Goal: Entertainment & Leisure: Consume media (video, audio)

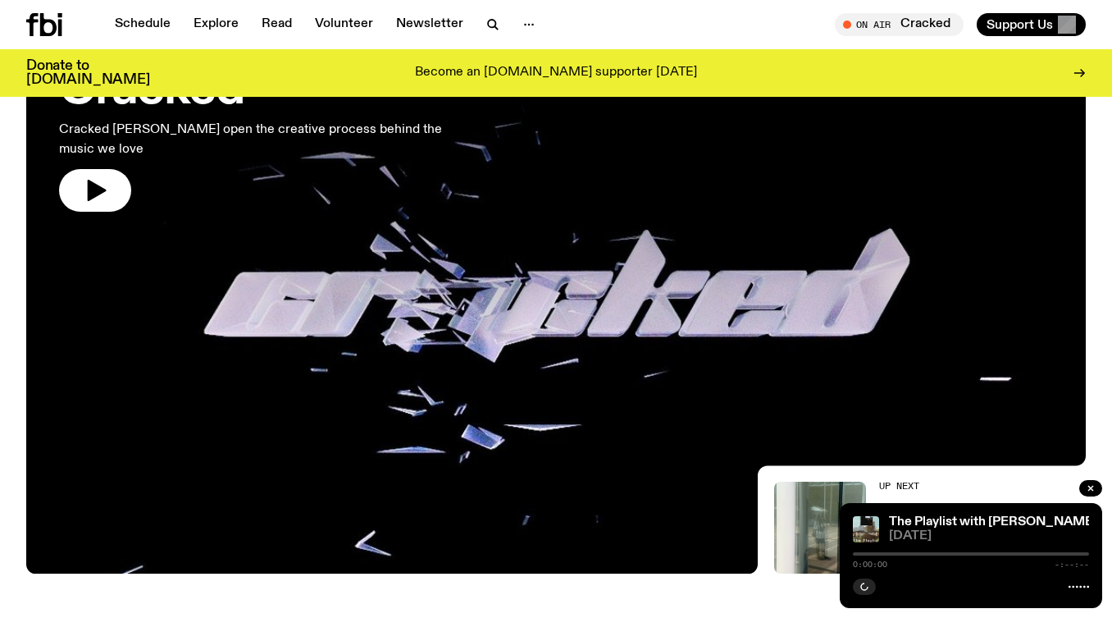
scroll to position [821, 0]
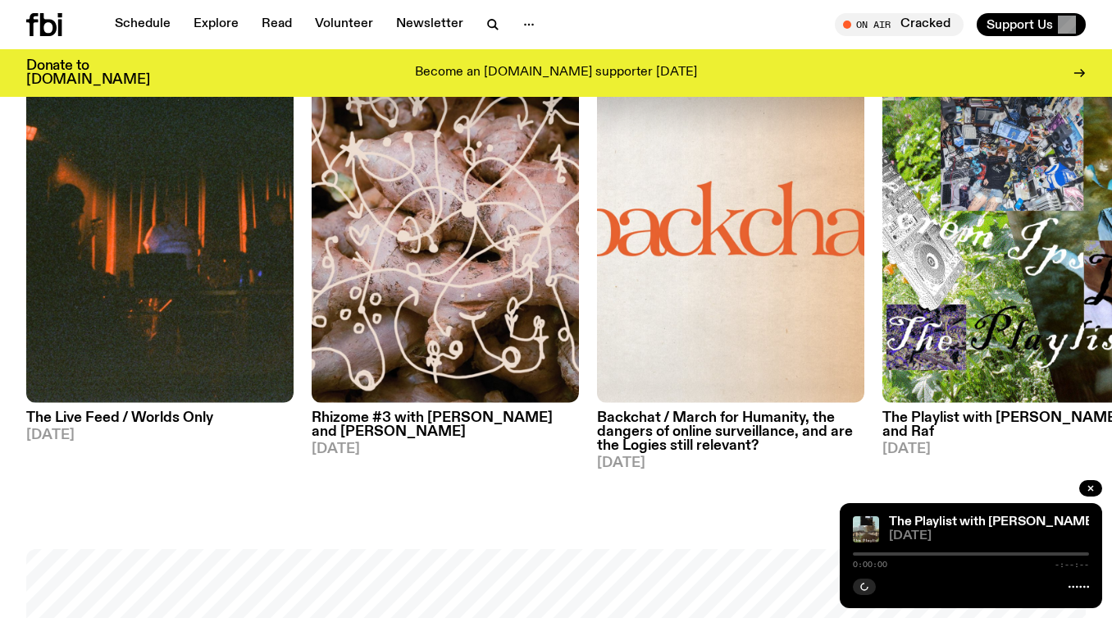
click at [946, 426] on link "The Playlist with [PERSON_NAME] and Raf [DATE]" at bounding box center [1015, 429] width 267 height 53
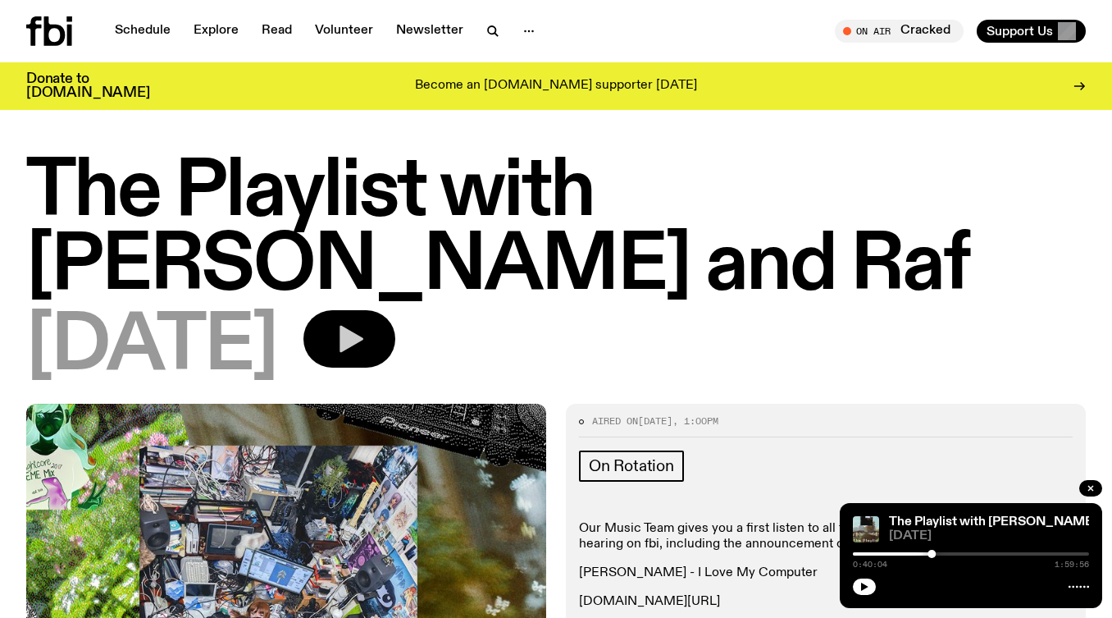
click at [395, 310] on button "button" at bounding box center [349, 338] width 92 height 57
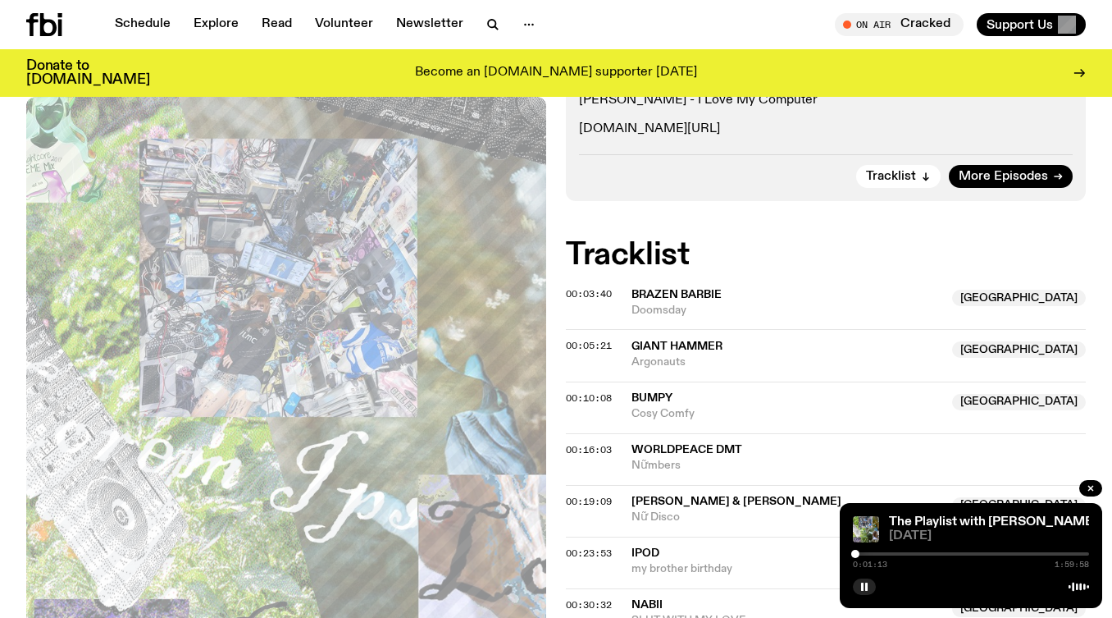
scroll to position [456, 0]
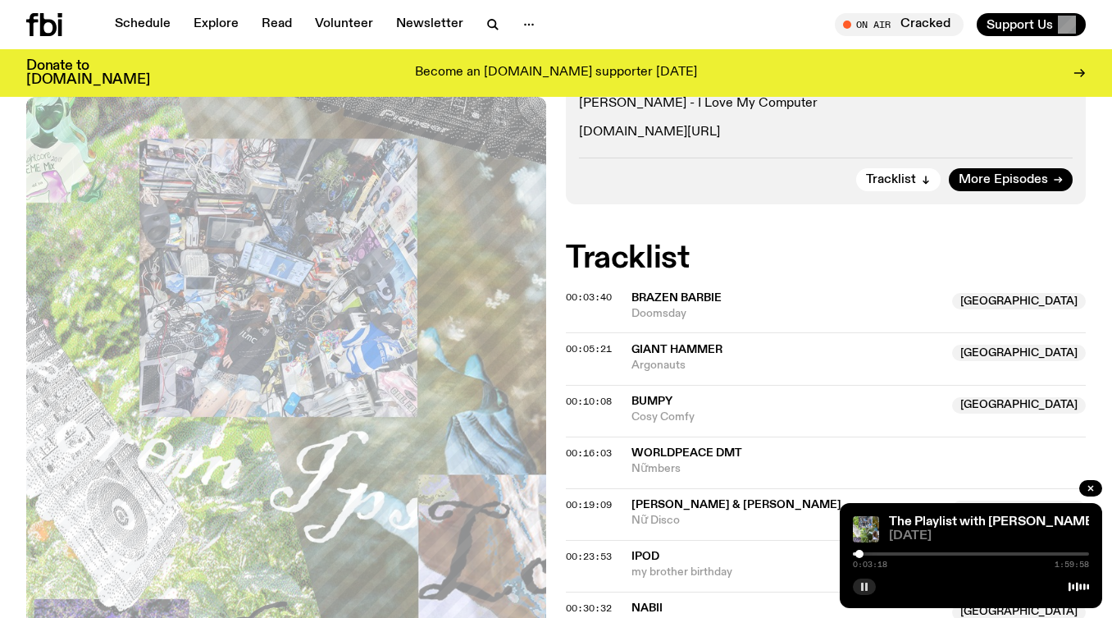
click at [868, 587] on icon "button" at bounding box center [864, 586] width 10 height 10
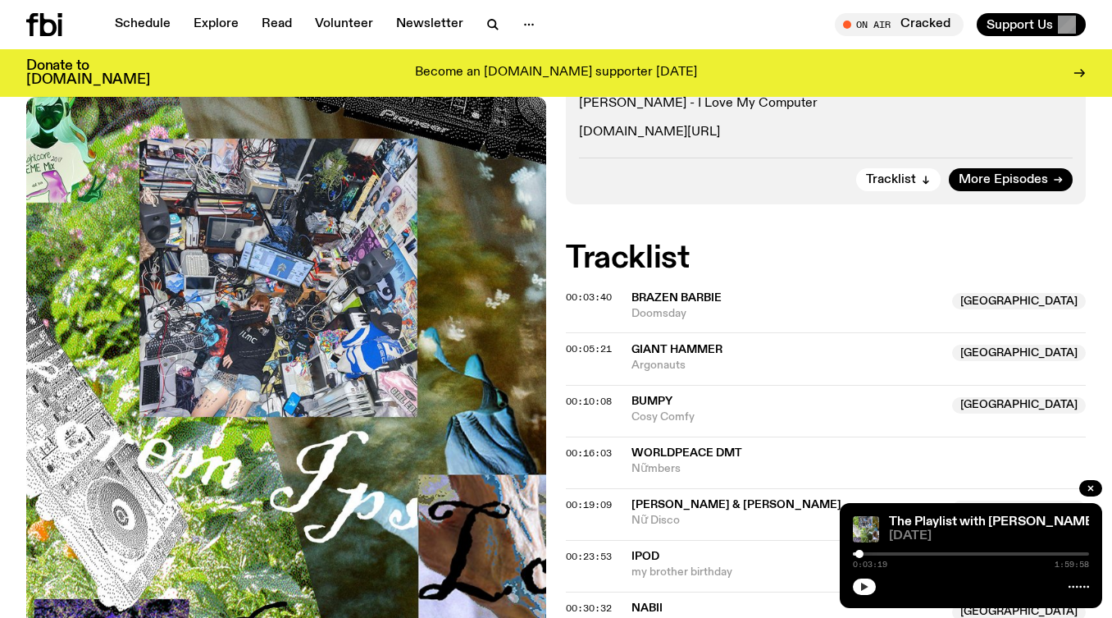
click at [863, 587] on icon "button" at bounding box center [864, 586] width 7 height 8
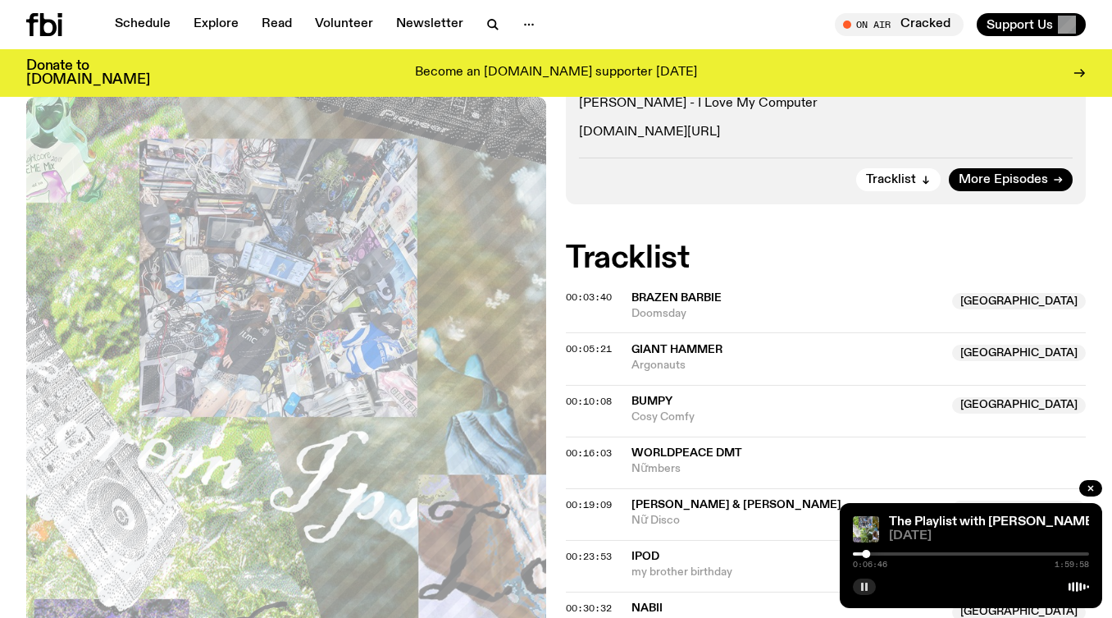
click at [853, 578] on button "button" at bounding box center [864, 586] width 23 height 16
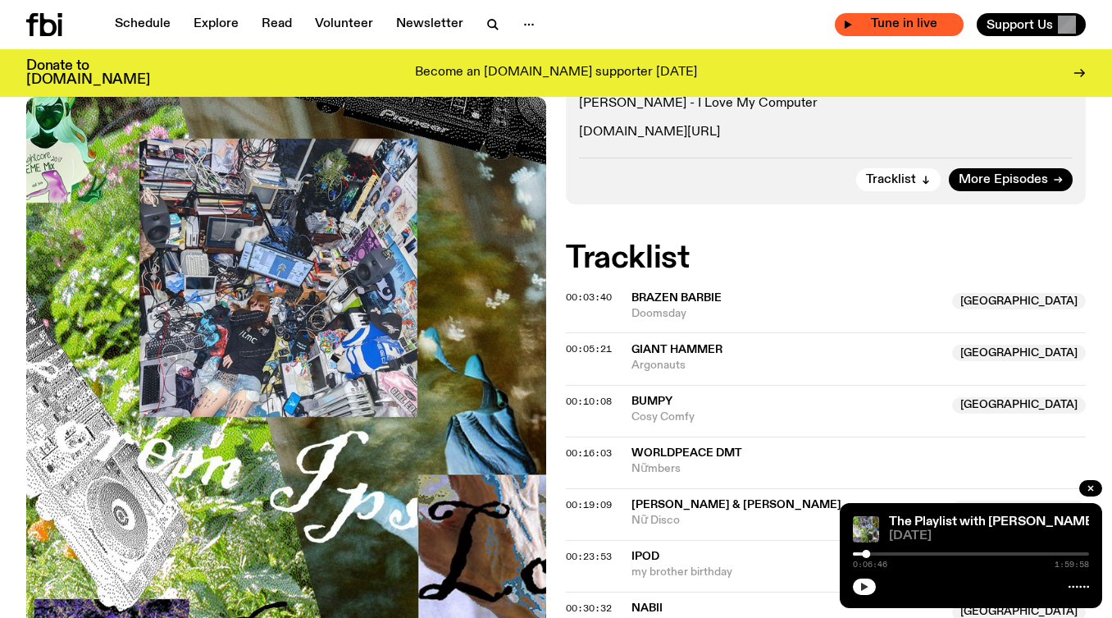
click at [853, 578] on button "button" at bounding box center [864, 586] width 23 height 16
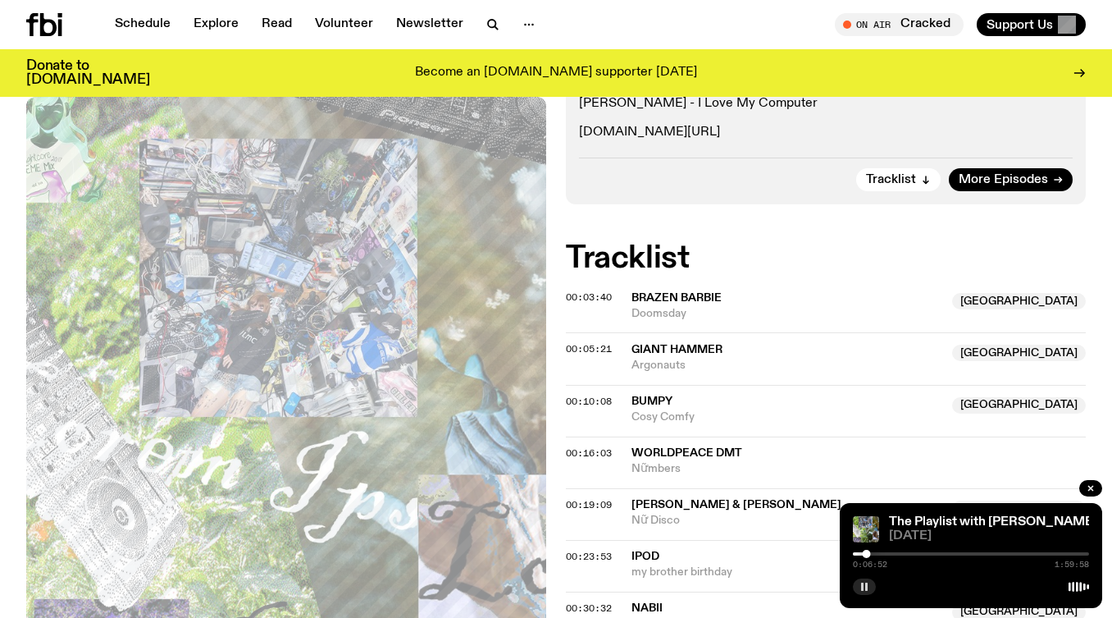
click at [874, 554] on div at bounding box center [971, 553] width 236 height 3
click at [886, 554] on div at bounding box center [971, 553] width 236 height 3
click at [884, 555] on div at bounding box center [884, 553] width 8 height 8
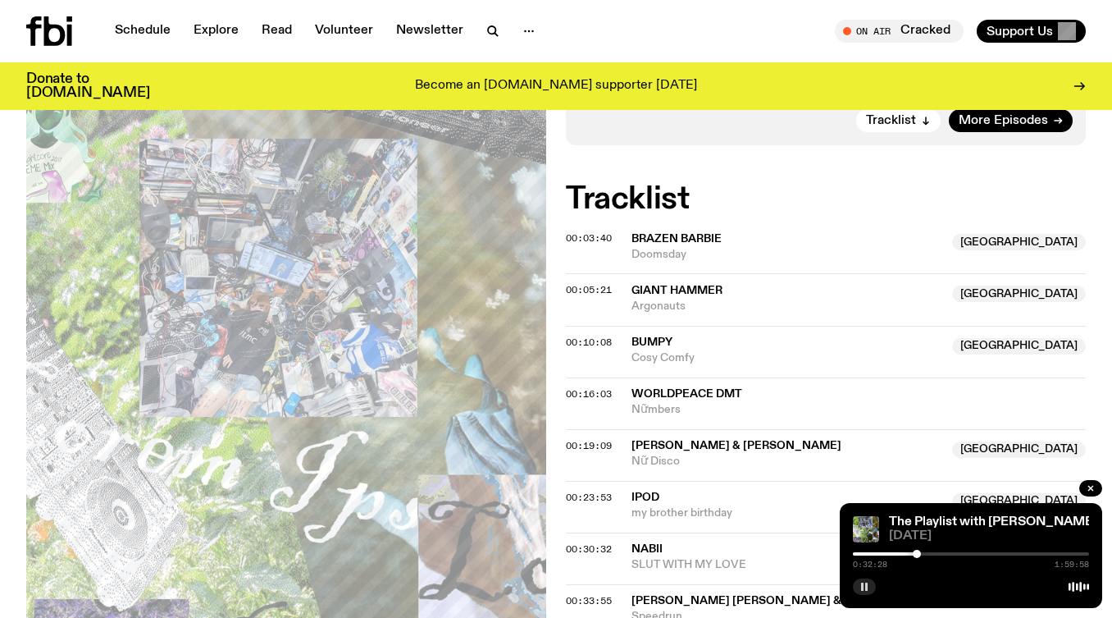
scroll to position [0, 0]
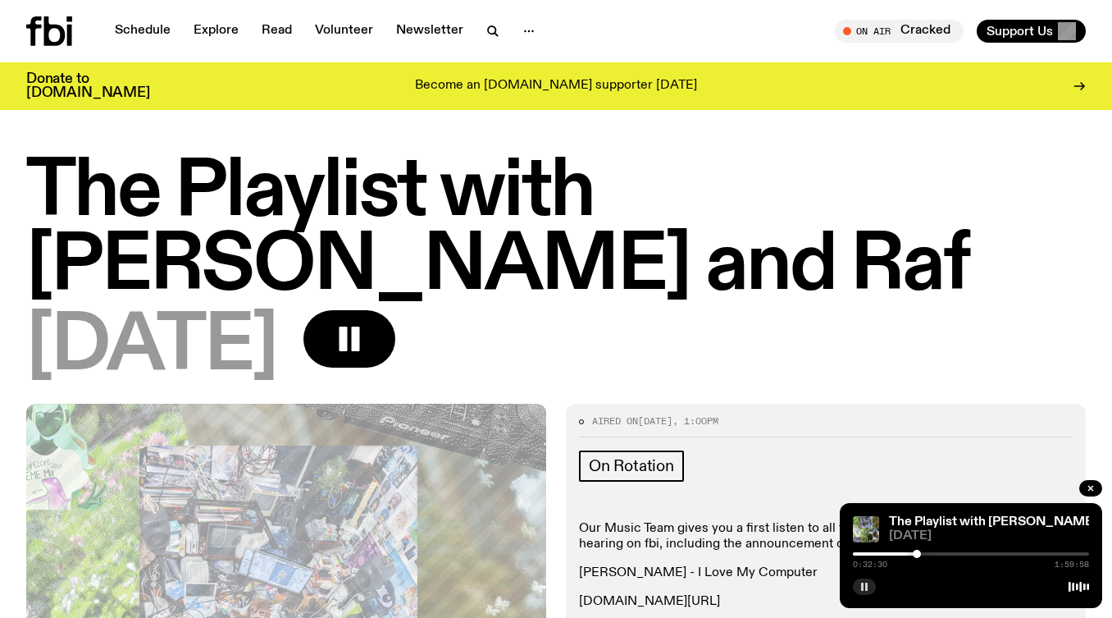
click at [864, 590] on icon "button" at bounding box center [864, 586] width 10 height 10
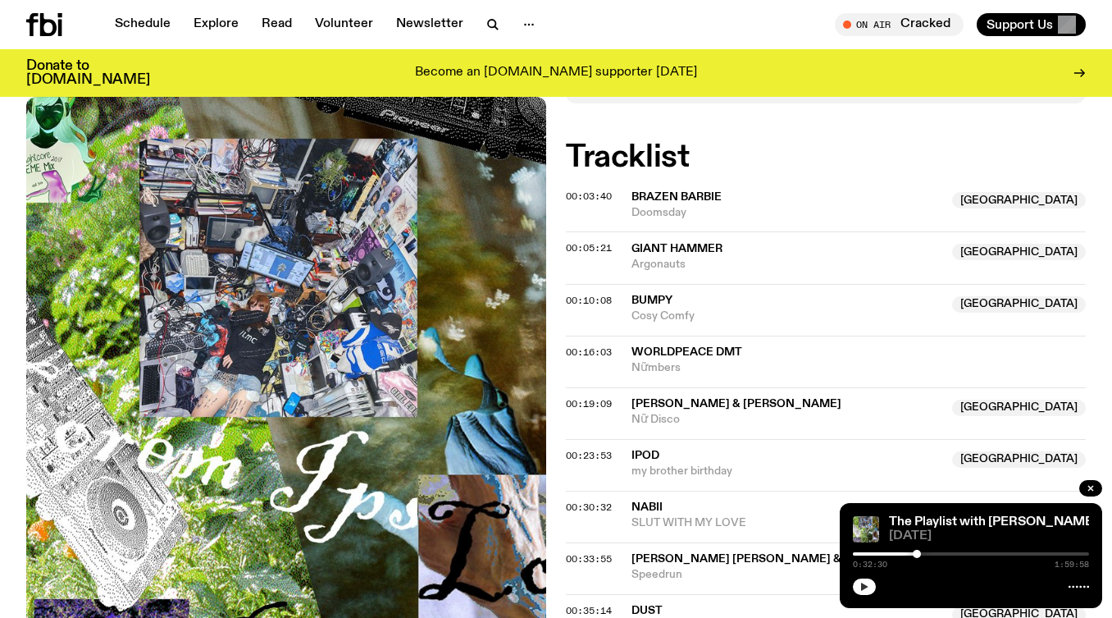
scroll to position [572, 0]
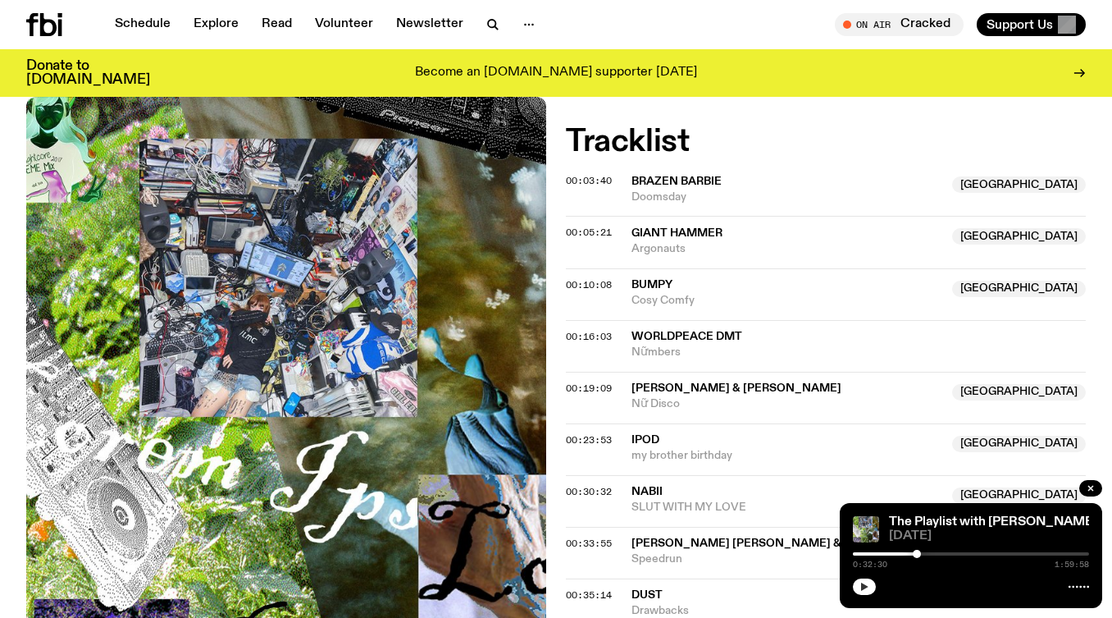
click at [862, 581] on icon "button" at bounding box center [864, 586] width 10 height 10
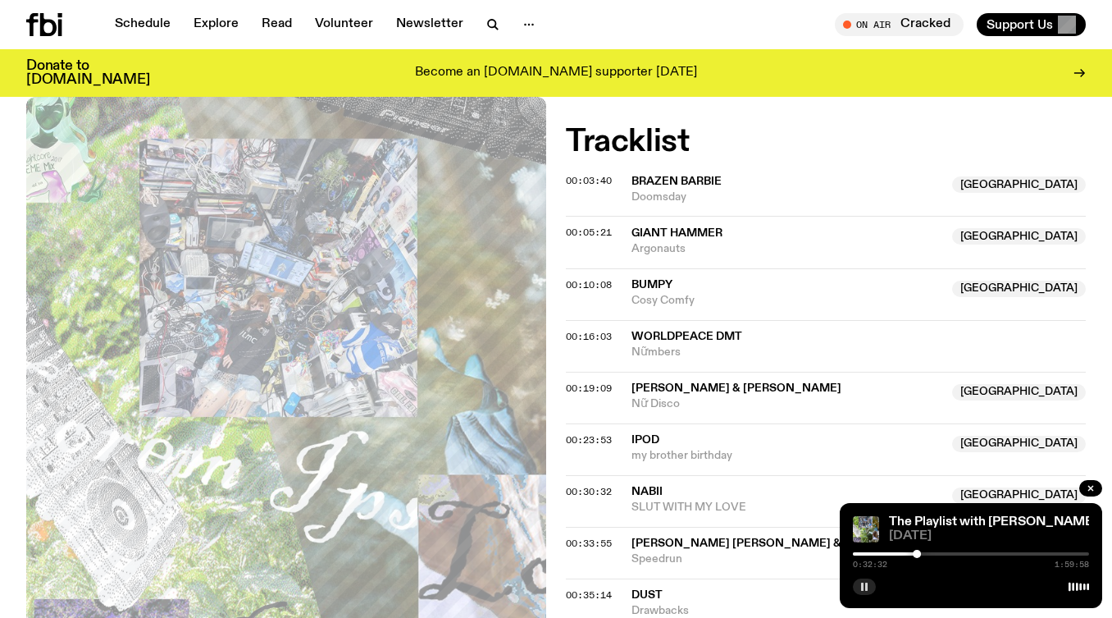
click at [862, 582] on rect "button" at bounding box center [862, 586] width 2 height 8
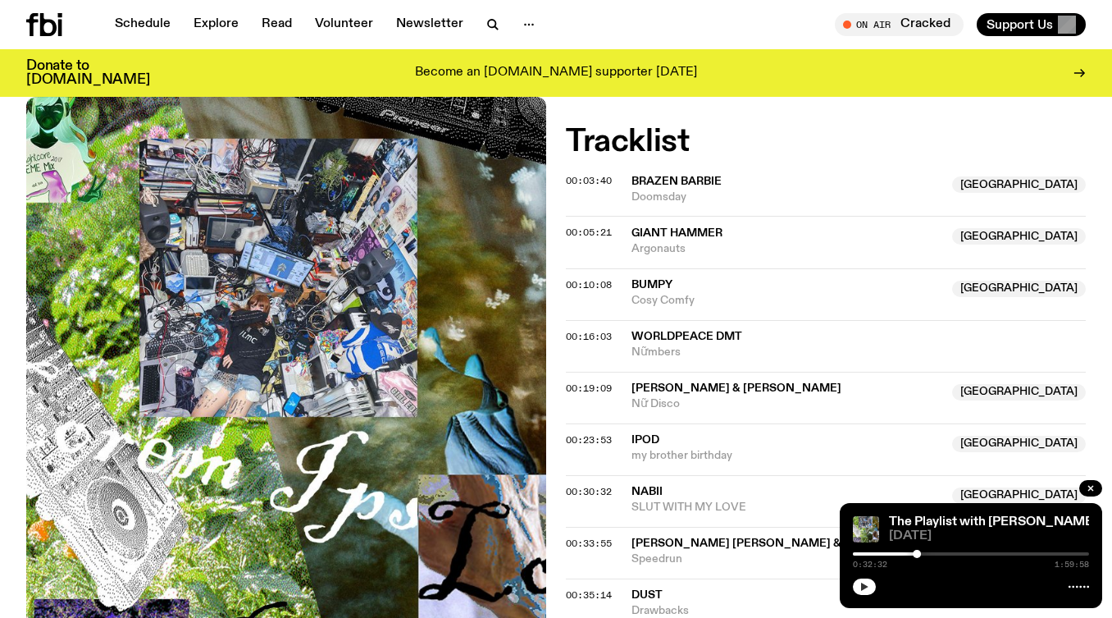
click at [868, 594] on button "button" at bounding box center [864, 586] width 23 height 16
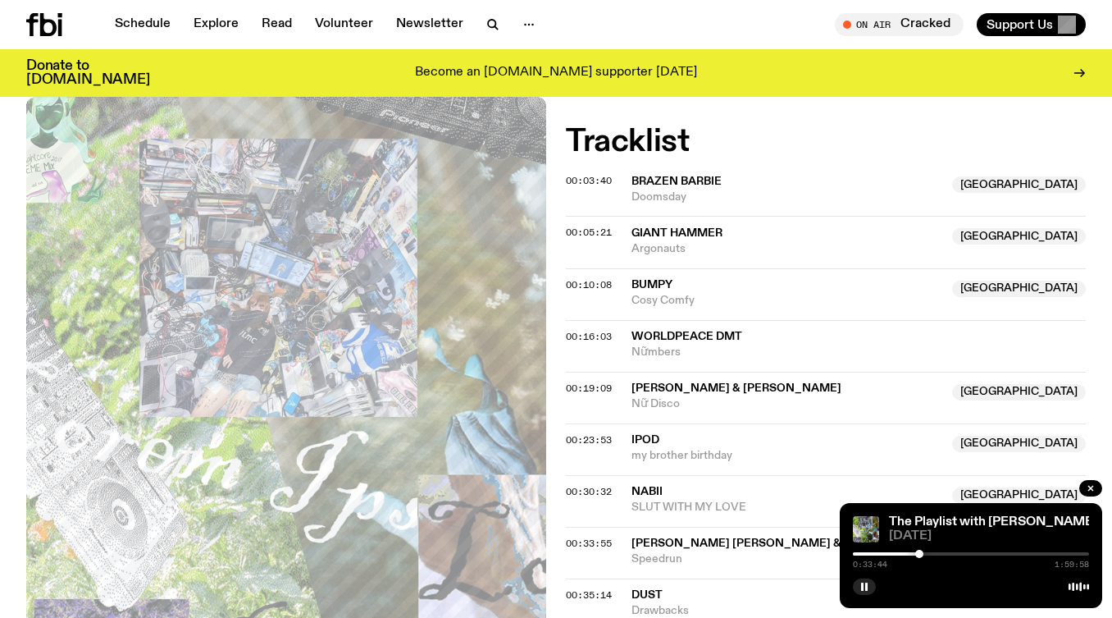
click at [919, 553] on div at bounding box center [919, 553] width 8 height 8
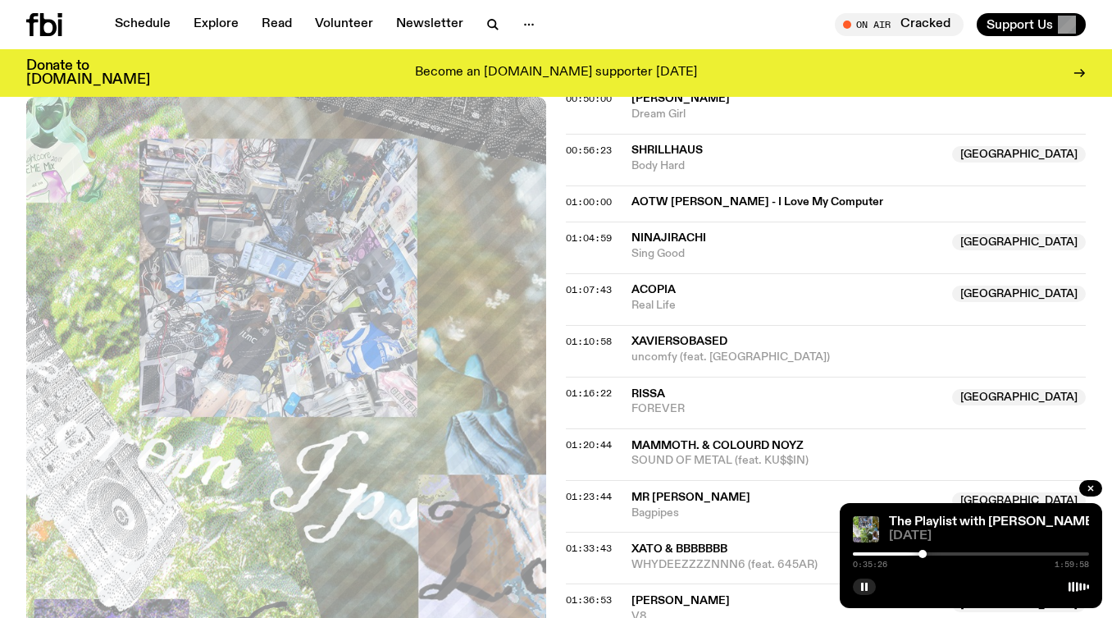
scroll to position [1257, 0]
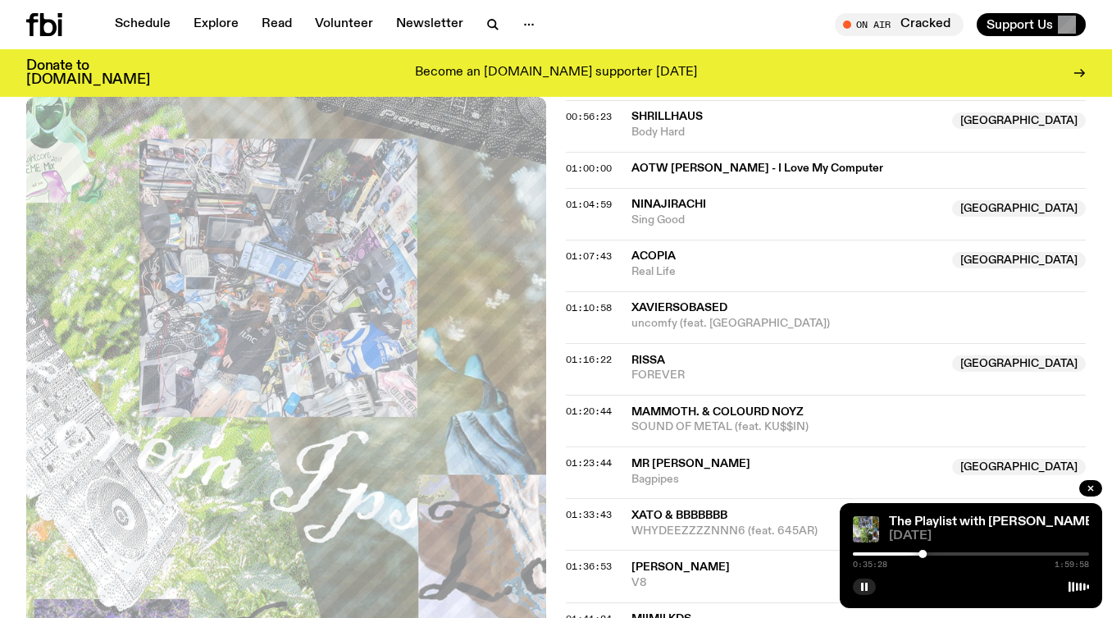
click at [928, 552] on div at bounding box center [971, 553] width 236 height 3
click at [934, 553] on div at bounding box center [971, 553] width 236 height 3
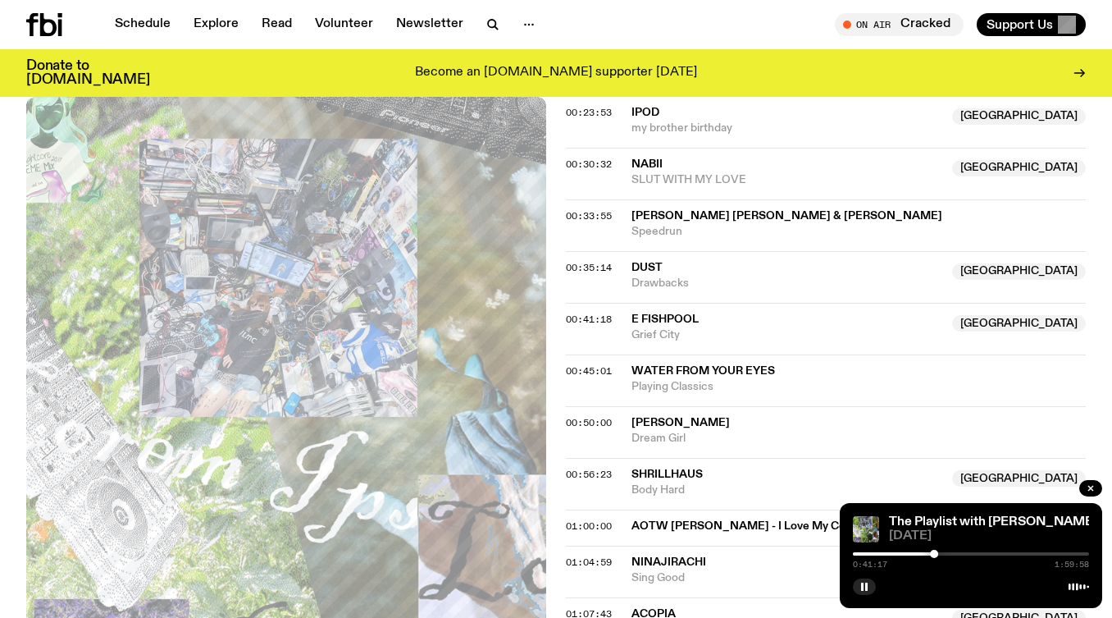
scroll to position [896, 0]
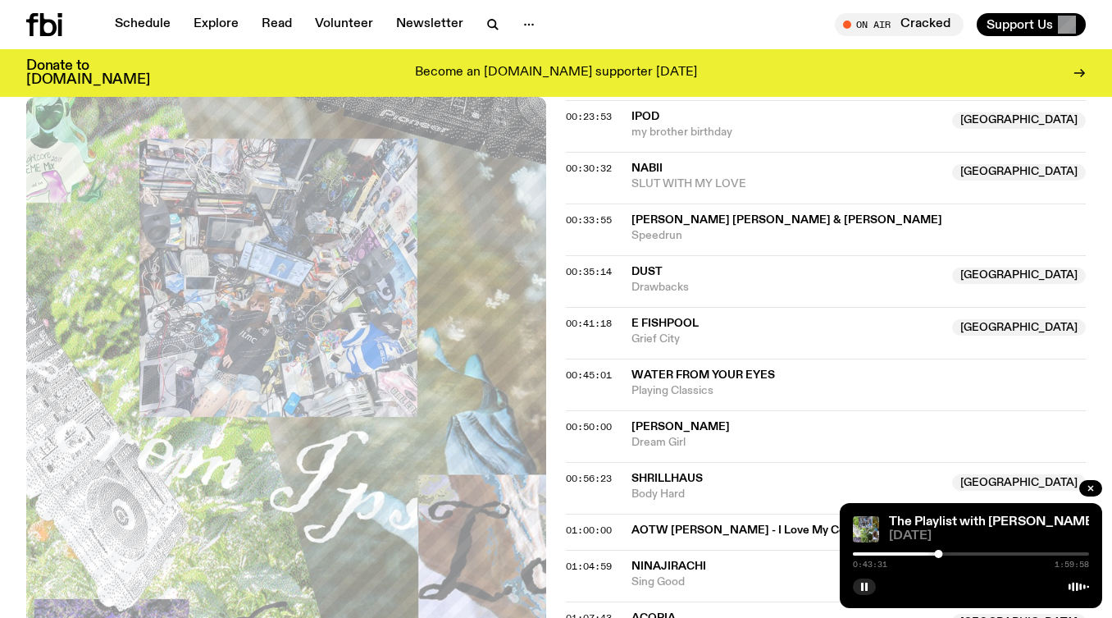
click at [944, 553] on div at bounding box center [971, 553] width 236 height 3
click at [953, 554] on div at bounding box center [971, 553] width 236 height 3
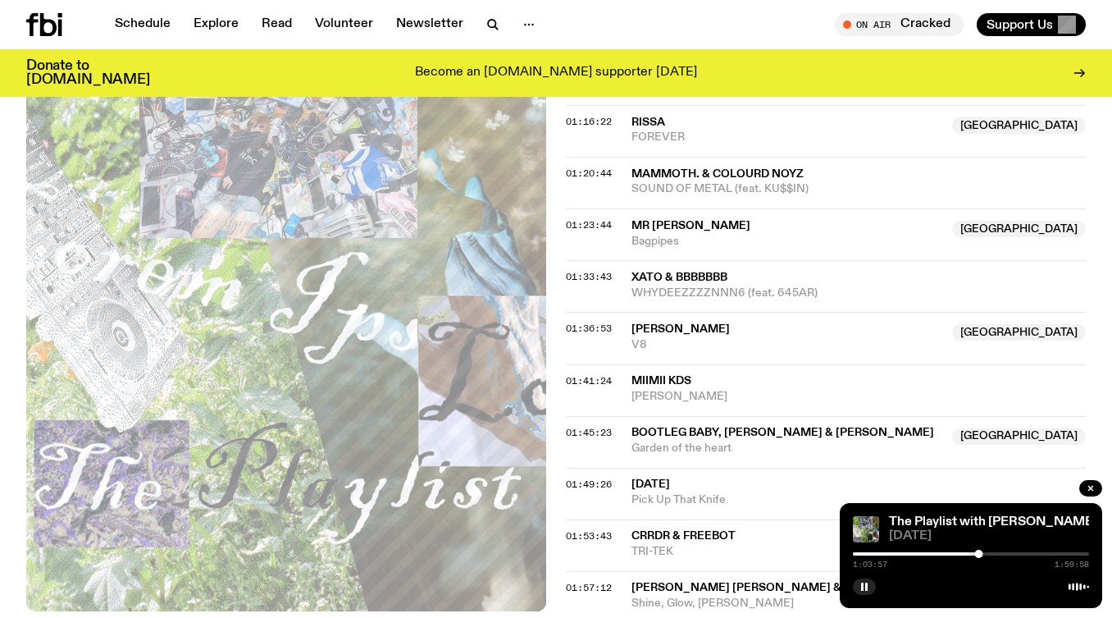
scroll to position [1497, 0]
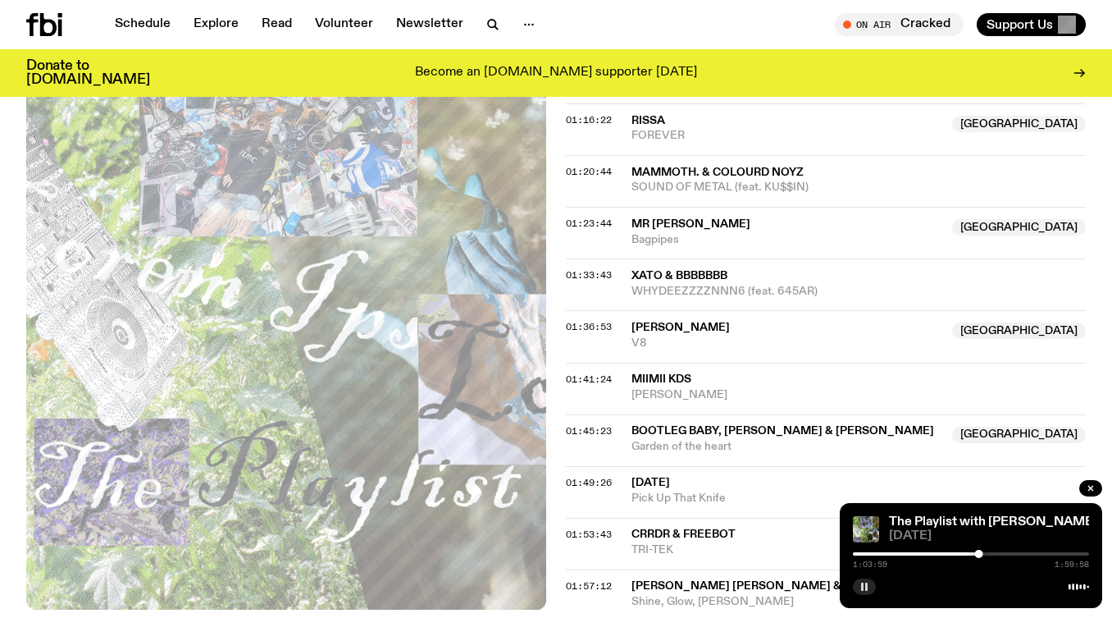
click at [866, 581] on button "button" at bounding box center [864, 586] width 23 height 16
